Goal: Task Accomplishment & Management: Manage account settings

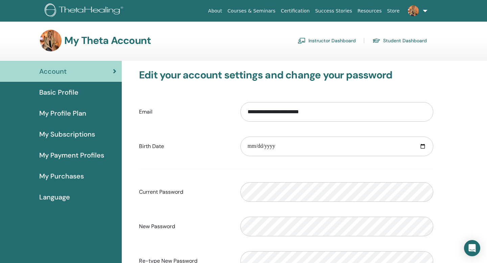
click at [328, 42] on link "Instructor Dashboard" at bounding box center [327, 40] width 58 height 11
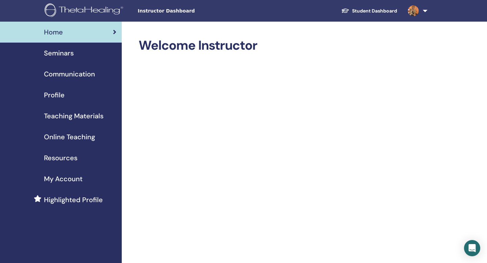
click at [75, 55] on div "Seminars" at bounding box center [60, 53] width 111 height 10
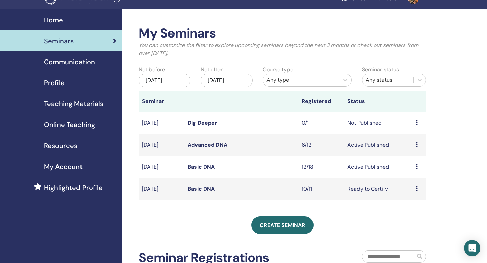
scroll to position [13, 0]
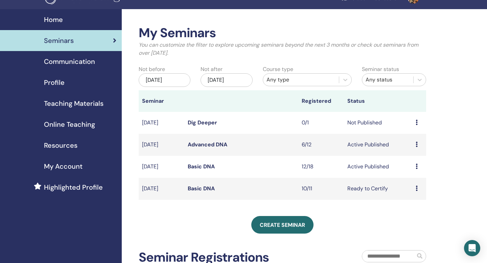
click at [197, 166] on link "Basic DNA" at bounding box center [201, 166] width 27 height 7
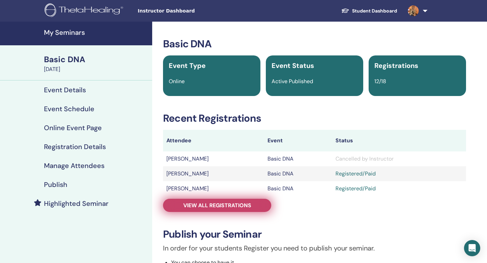
click at [234, 204] on span "View all registrations" at bounding box center [217, 205] width 68 height 7
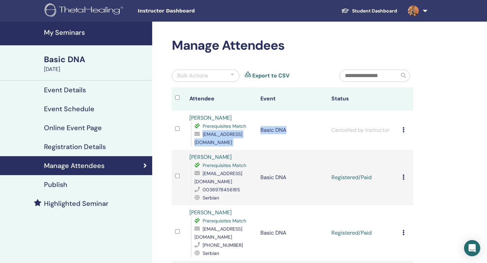
drag, startPoint x: 259, startPoint y: 141, endPoint x: 194, endPoint y: 140, distance: 64.6
click at [194, 140] on tr "[PERSON_NAME] Prerequisites Match [EMAIL_ADDRESS][DOMAIN_NAME] Basic DNA Cancel…" at bounding box center [292, 130] width 241 height 39
click at [261, 143] on td "Basic DNA" at bounding box center [292, 130] width 71 height 39
drag, startPoint x: 257, startPoint y: 145, endPoint x: 196, endPoint y: 142, distance: 61.0
click at [196, 142] on tr "[PERSON_NAME] Prerequisites Match [EMAIL_ADDRESS][DOMAIN_NAME] Basic DNA Cancel…" at bounding box center [292, 130] width 241 height 39
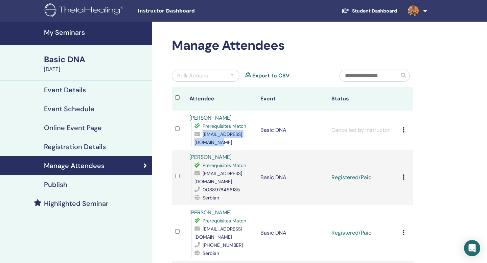
copy span "[EMAIL_ADDRESS][DOMAIN_NAME]"
